Goal: Information Seeking & Learning: Learn about a topic

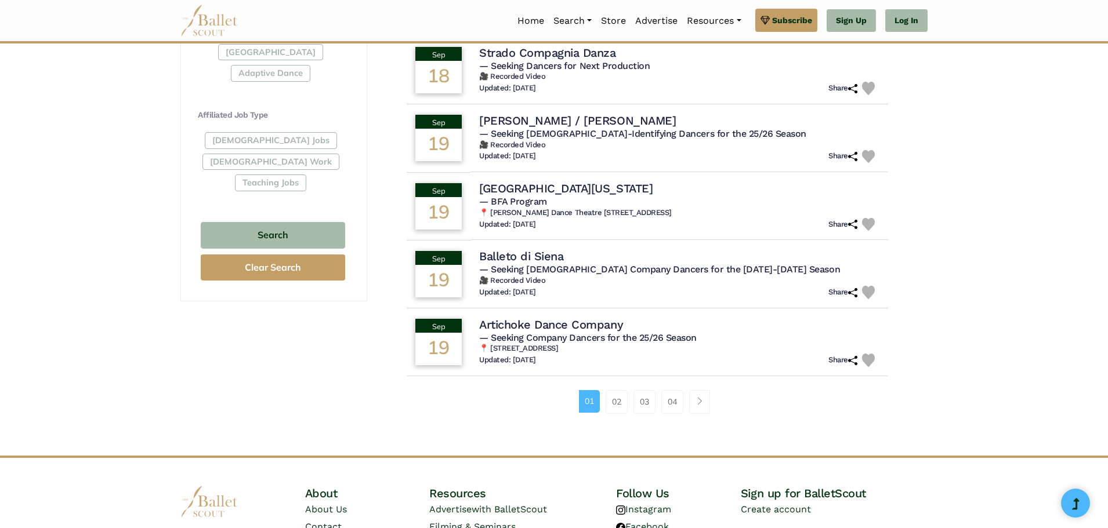
scroll to position [630, 0]
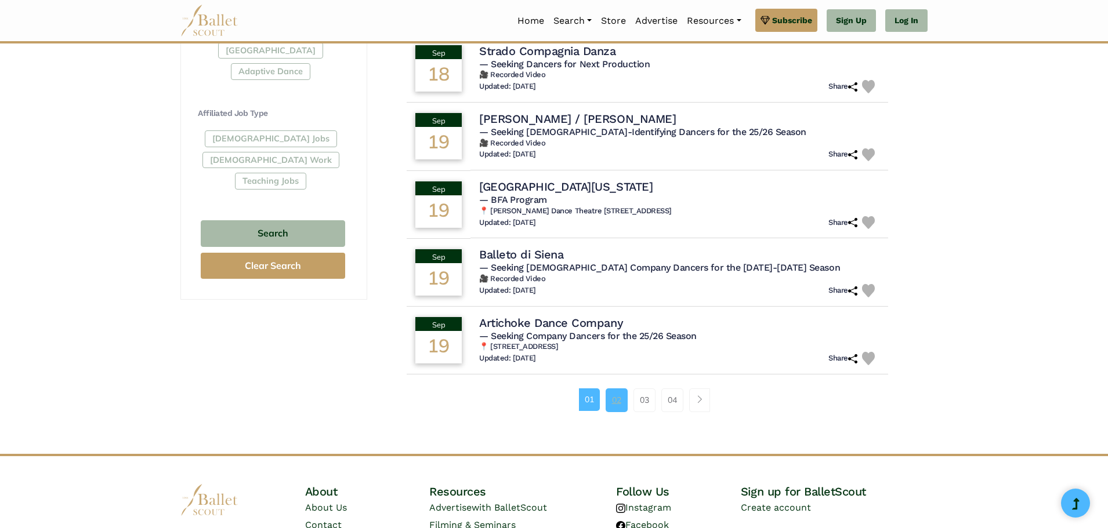
click at [612, 404] on link "02" at bounding box center [616, 400] width 22 height 23
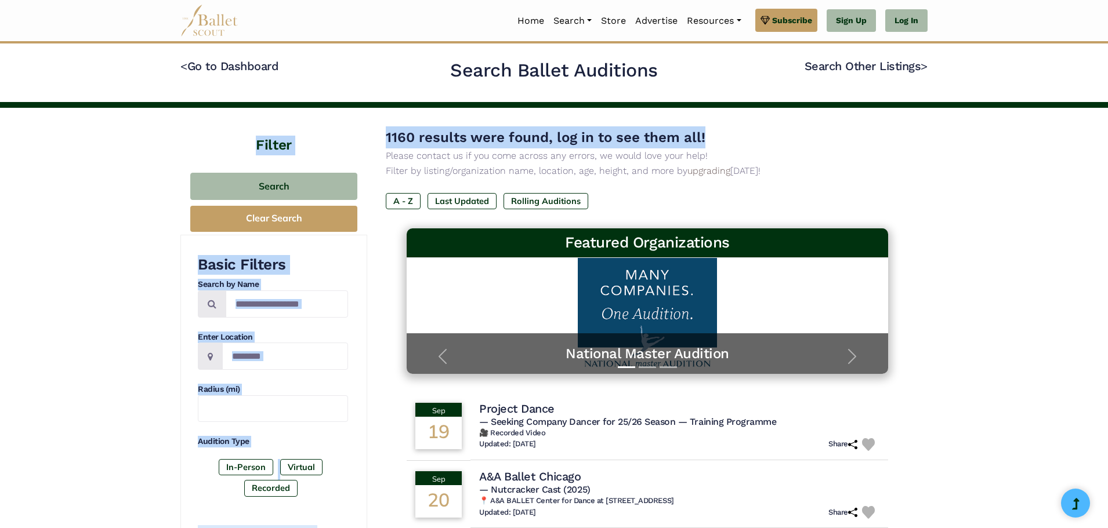
drag, startPoint x: 1106, startPoint y: 79, endPoint x: 1109, endPoint y: 121, distance: 41.8
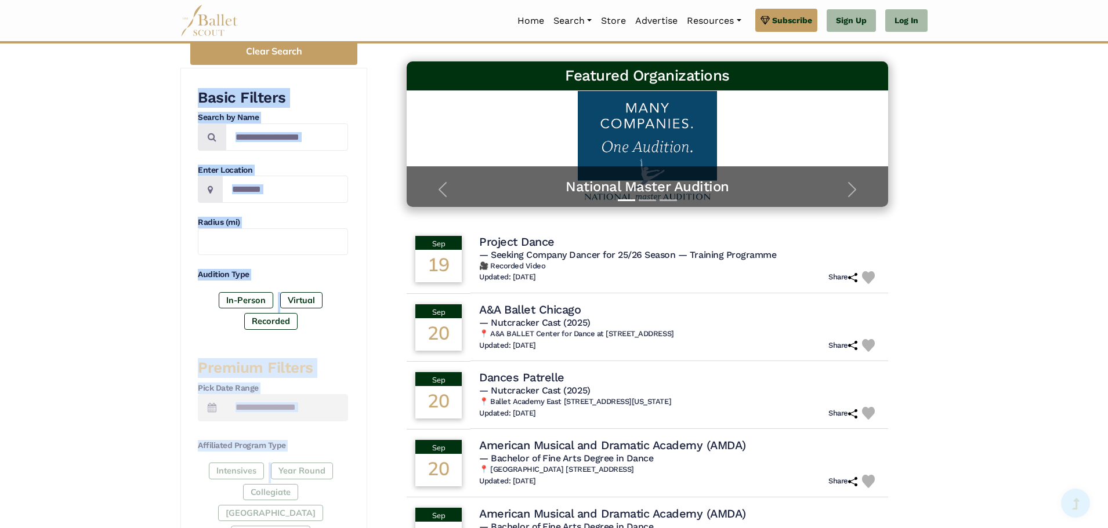
scroll to position [178, 0]
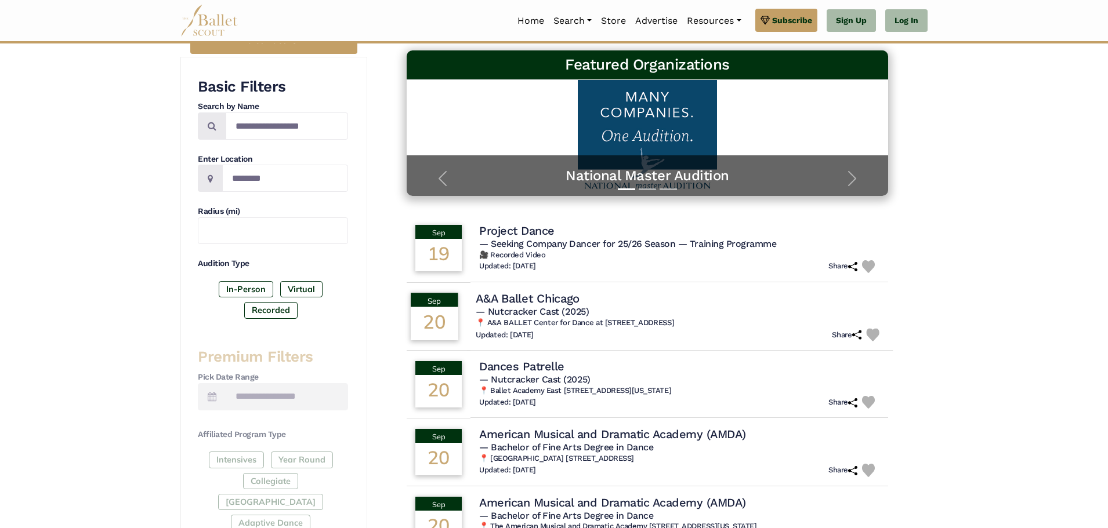
click at [535, 301] on h4 "A&A Ballet Chicago" at bounding box center [528, 299] width 104 height 16
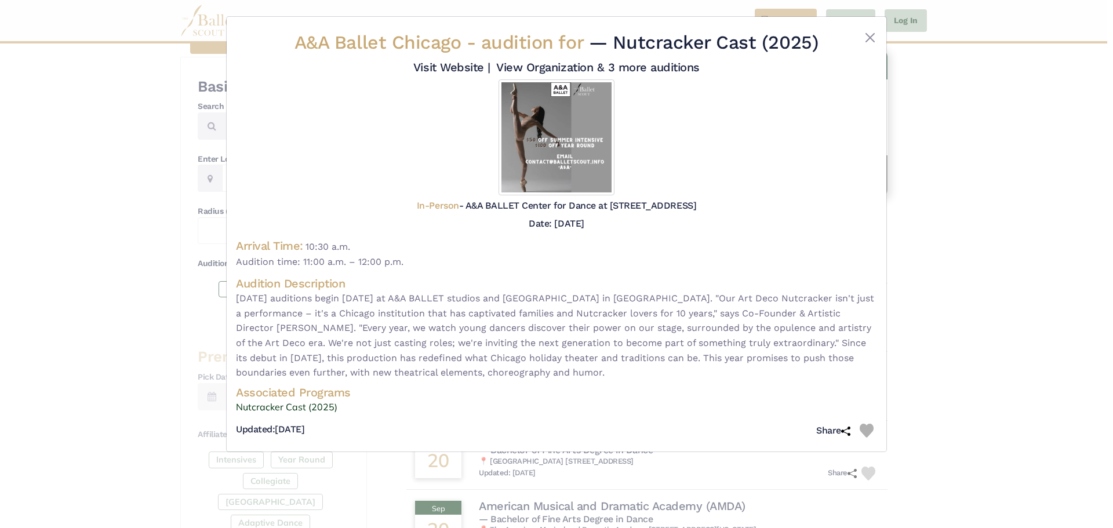
click at [563, 108] on img at bounding box center [557, 137] width 116 height 116
click at [868, 40] on button "Close" at bounding box center [870, 38] width 14 height 14
